Goal: Task Accomplishment & Management: Manage account settings

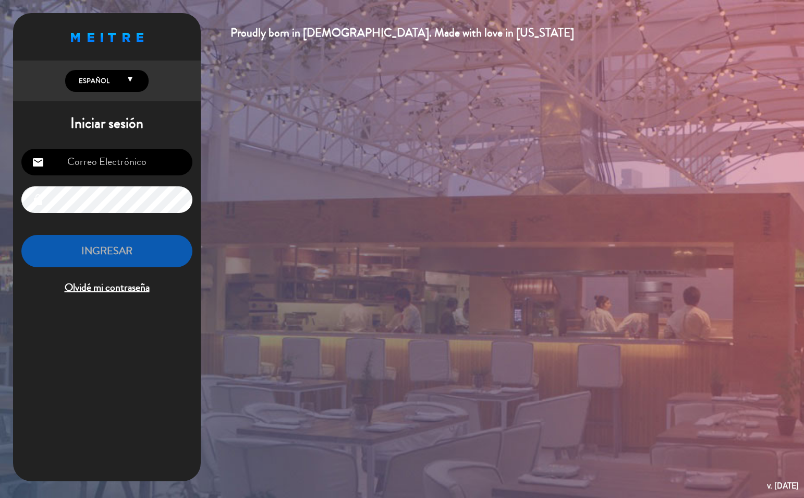
type input "[EMAIL_ADDRESS][PERSON_NAME][DOMAIN_NAME]"
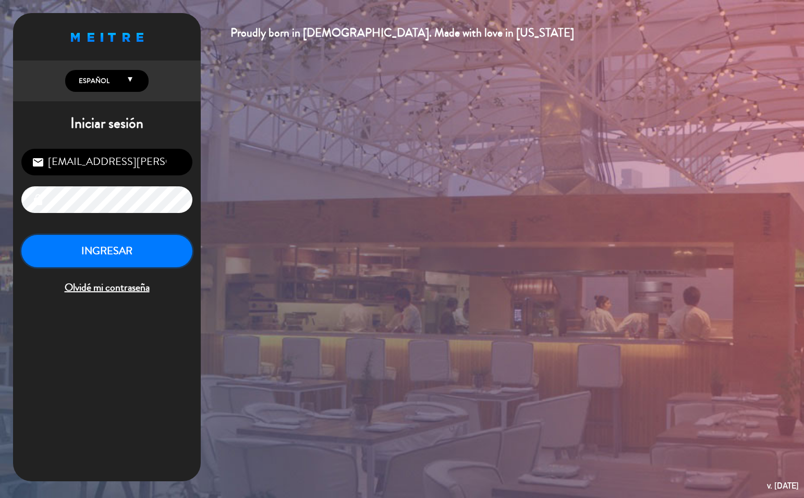
click at [134, 241] on button "INGRESAR" at bounding box center [106, 251] width 171 height 33
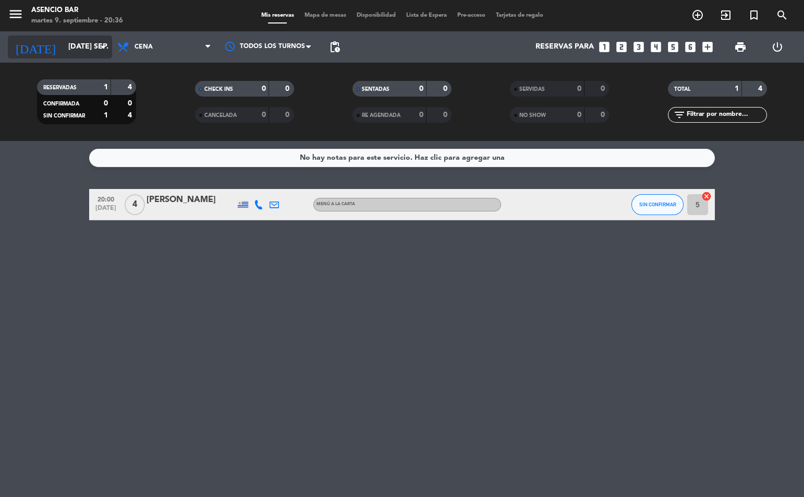
click at [63, 41] on input "[DATE] sep." at bounding box center [112, 47] width 99 height 19
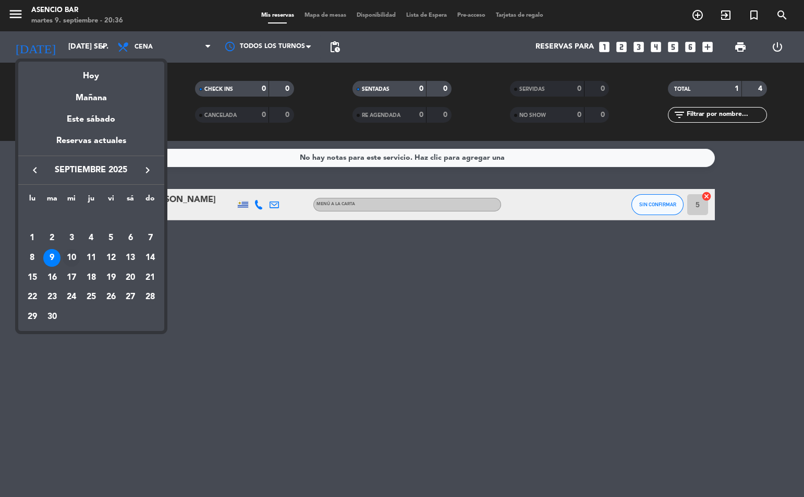
click at [73, 264] on div "10" at bounding box center [72, 258] width 18 height 18
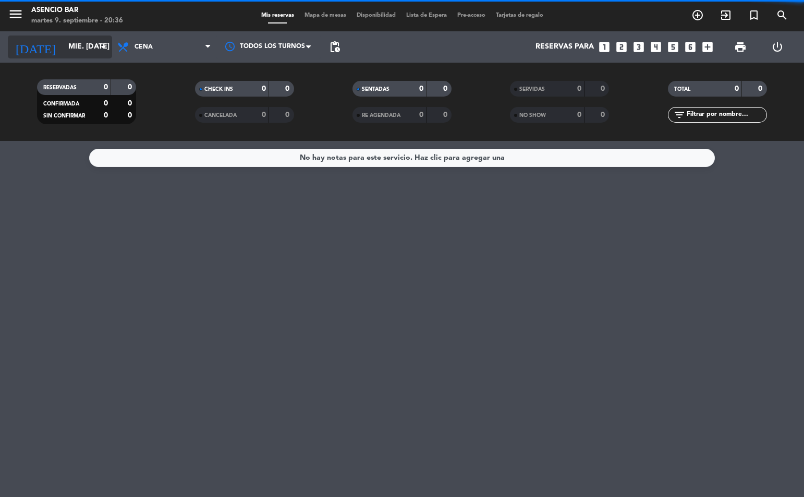
drag, startPoint x: 58, startPoint y: 46, endPoint x: 64, endPoint y: 49, distance: 5.8
click at [64, 49] on input "mié. [DATE]" at bounding box center [112, 47] width 99 height 19
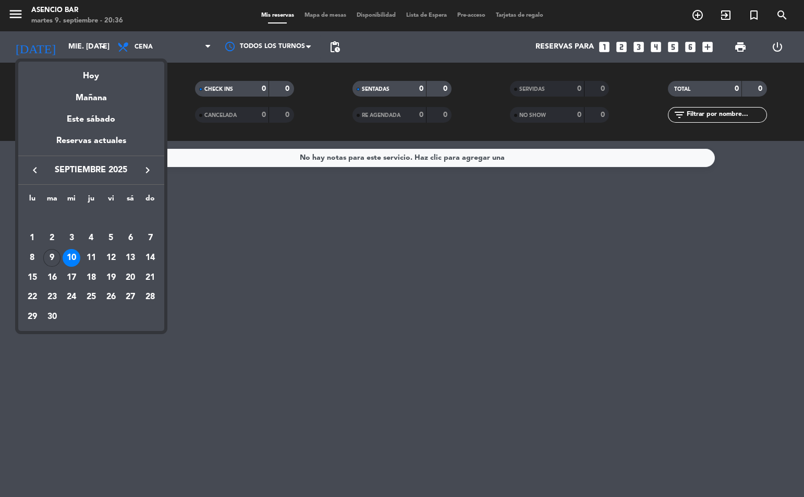
drag, startPoint x: 89, startPoint y: 254, endPoint x: 108, endPoint y: 237, distance: 25.1
click at [89, 255] on div "11" at bounding box center [91, 258] width 18 height 18
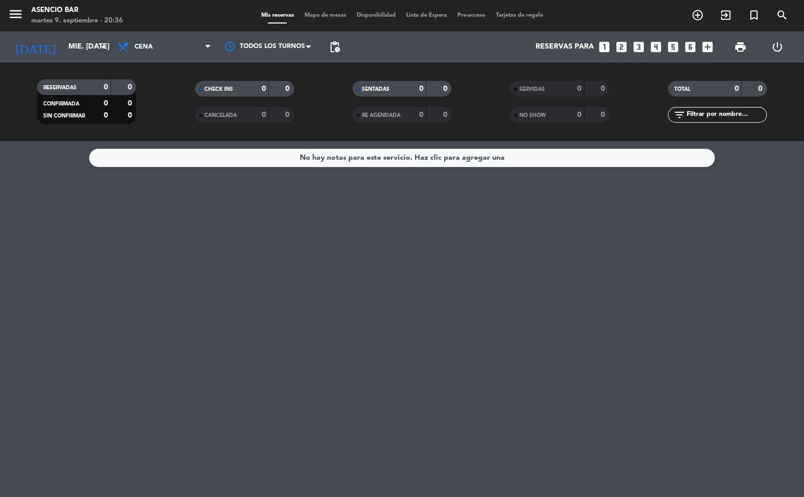
type input "[DEMOGRAPHIC_DATA] [DATE]"
